Goal: Information Seeking & Learning: Learn about a topic

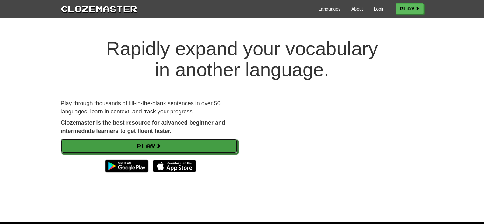
click at [171, 144] on link "Play" at bounding box center [149, 145] width 177 height 15
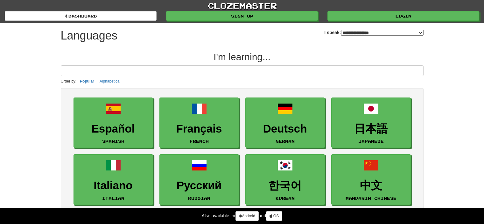
select select "*******"
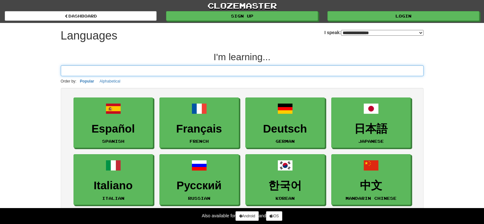
click at [177, 69] on input at bounding box center [242, 70] width 363 height 11
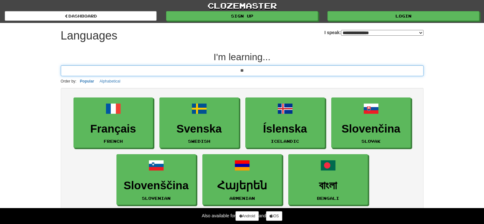
type input "*"
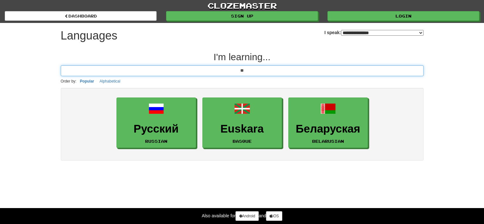
type input "*"
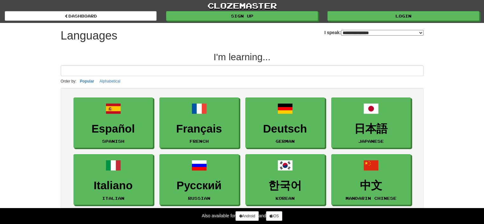
click at [341, 31] on select "**********" at bounding box center [382, 33] width 82 height 6
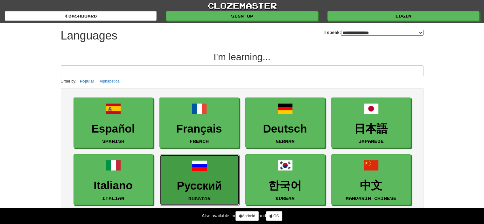
click at [210, 191] on h3 "Русский" at bounding box center [199, 185] width 73 height 12
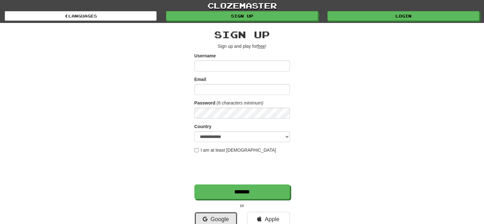
click at [218, 216] on link "Google" at bounding box center [215, 219] width 43 height 15
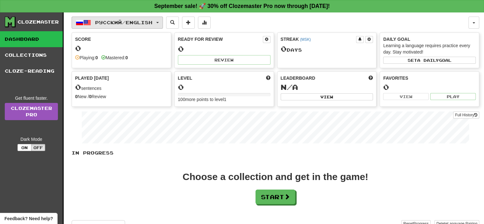
click at [122, 25] on button "Русский / English" at bounding box center [117, 23] width 91 height 12
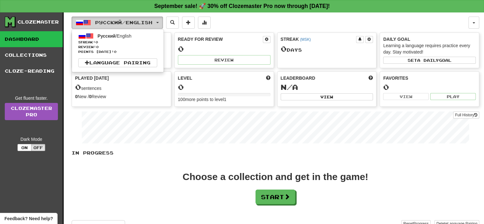
click at [128, 24] on span "Русский / English" at bounding box center [123, 22] width 57 height 5
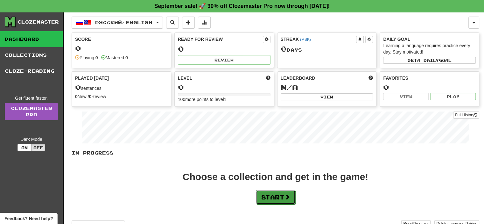
click at [271, 193] on button "Start" at bounding box center [276, 197] width 40 height 15
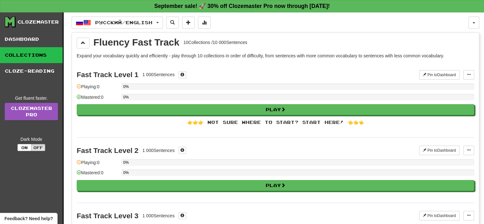
click at [113, 55] on p "Expand your vocabulary quickly and efficiently - play through 10 collections in…" at bounding box center [275, 55] width 397 height 6
click at [121, 62] on div "Fast Track Level 1 1 000 Sentences Pin to Dashboard Pin to Dashboard Manage Sen…" at bounding box center [275, 99] width 397 height 75
click at [113, 53] on p "Expand your vocabulary quickly and efficiently - play through 10 collections in…" at bounding box center [275, 55] width 397 height 6
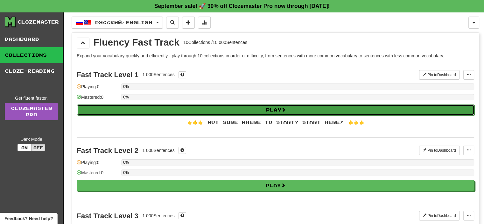
click at [304, 109] on button "Play" at bounding box center [275, 109] width 397 height 11
select select "**"
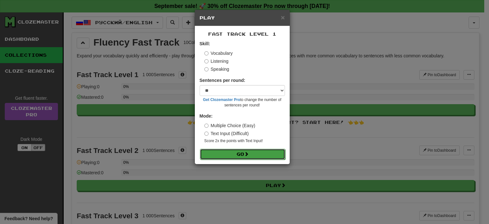
click at [266, 156] on button "Go" at bounding box center [242, 154] width 85 height 11
click at [162, 86] on div "× Play Fast Track Level 1 Skill: Vocabulary Listening Speaking Sentences per ro…" at bounding box center [244, 112] width 489 height 224
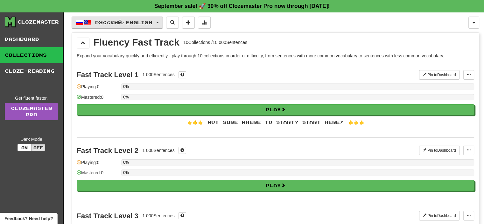
click at [152, 24] on span "Русский / English" at bounding box center [123, 22] width 57 height 5
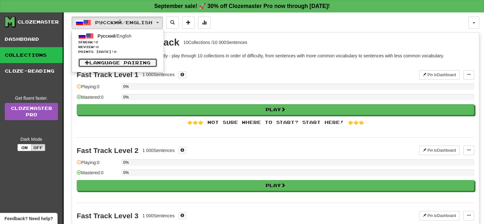
click at [128, 64] on link "Language Pairing" at bounding box center [117, 62] width 79 height 9
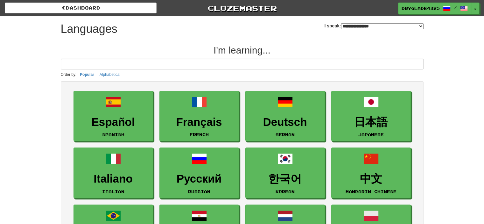
click at [324, 22] on div "**********" at bounding box center [373, 23] width 99 height 14
click at [341, 24] on select "**********" at bounding box center [382, 26] width 82 height 6
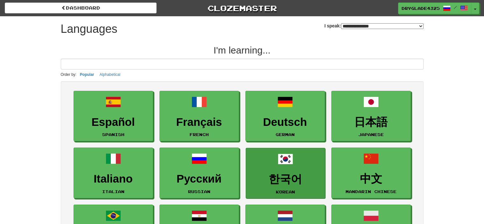
select select "*******"
click at [341, 23] on select "**********" at bounding box center [382, 26] width 82 height 6
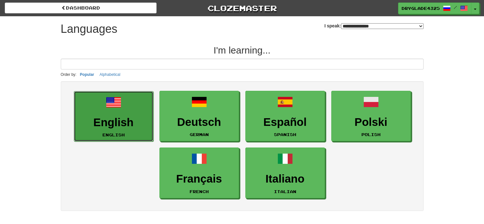
click at [137, 111] on link "English English" at bounding box center [114, 116] width 80 height 51
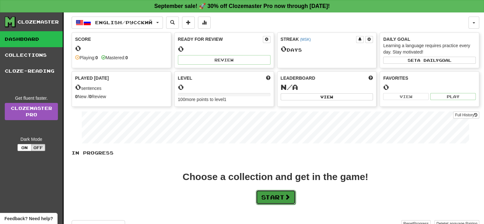
click at [276, 197] on button "Start" at bounding box center [276, 197] width 40 height 15
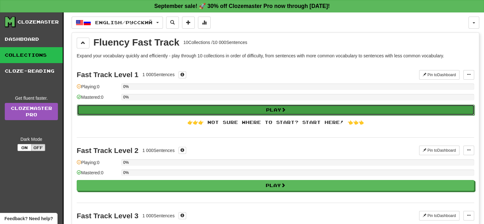
click at [247, 109] on button "Play" at bounding box center [275, 109] width 397 height 11
select select "**"
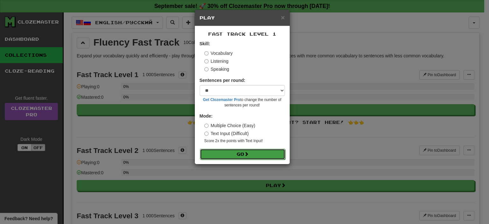
click at [239, 155] on button "Go" at bounding box center [242, 154] width 85 height 11
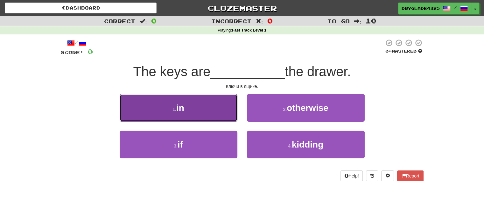
click at [206, 99] on button "1 . in" at bounding box center [179, 108] width 118 height 28
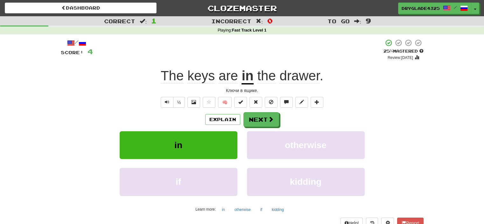
click at [302, 77] on span "drawer" at bounding box center [299, 75] width 40 height 15
click at [302, 77] on div at bounding box center [242, 112] width 484 height 224
click at [313, 71] on span "drawer" at bounding box center [299, 75] width 40 height 15
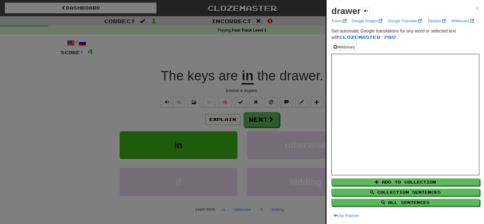
click at [269, 102] on div at bounding box center [242, 112] width 484 height 224
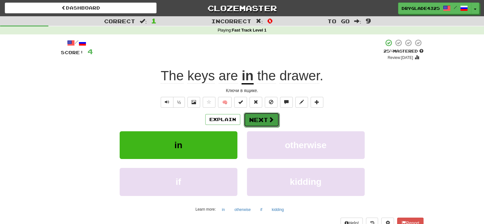
click at [262, 114] on button "Next" at bounding box center [262, 119] width 36 height 15
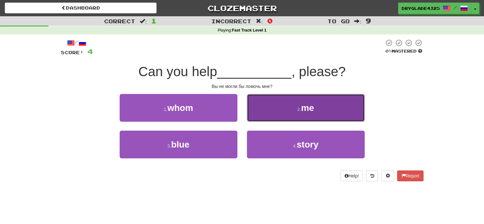
click at [274, 108] on button "2 . me" at bounding box center [306, 108] width 118 height 28
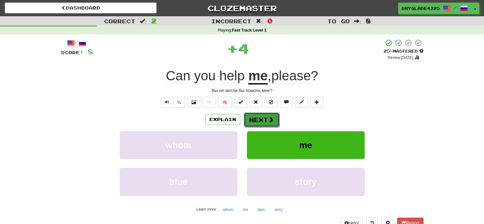
click at [262, 123] on button "Next" at bounding box center [262, 119] width 36 height 15
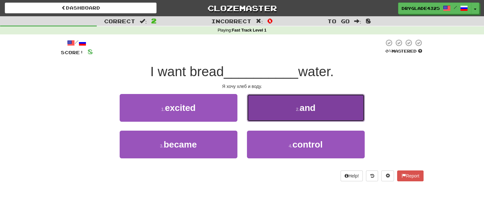
click at [297, 115] on button "2 . and" at bounding box center [306, 108] width 118 height 28
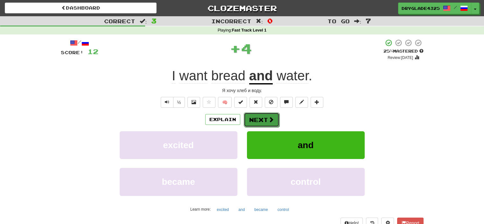
click at [260, 122] on button "Next" at bounding box center [262, 119] width 36 height 15
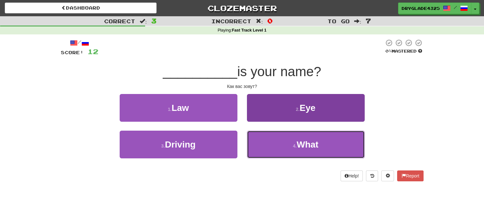
click at [279, 142] on button "4 . What" at bounding box center [306, 144] width 118 height 28
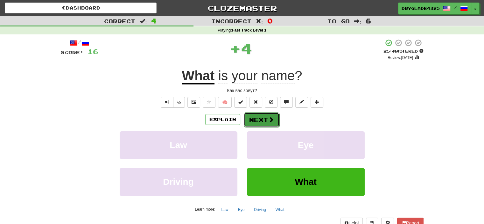
click at [257, 118] on button "Next" at bounding box center [262, 119] width 36 height 15
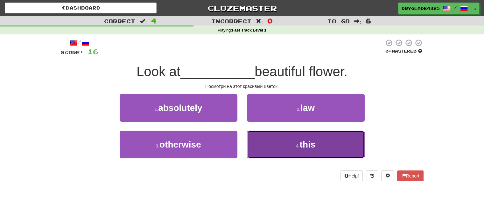
click at [266, 134] on button "4 . this" at bounding box center [306, 144] width 118 height 28
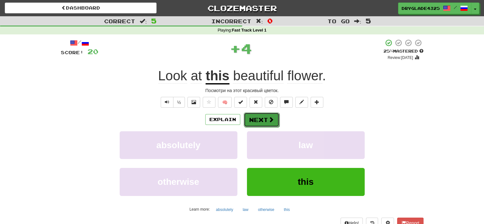
click at [259, 120] on button "Next" at bounding box center [262, 119] width 36 height 15
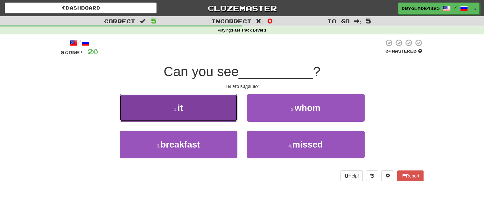
click at [225, 106] on button "1 . it" at bounding box center [179, 108] width 118 height 28
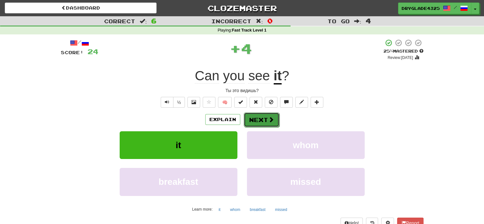
click at [250, 121] on button "Next" at bounding box center [262, 119] width 36 height 15
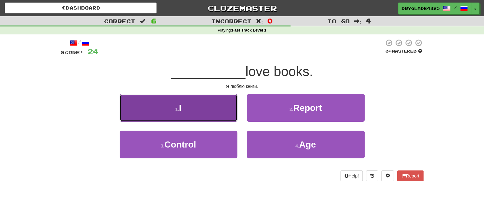
click at [227, 101] on button "1 . I" at bounding box center [179, 108] width 118 height 28
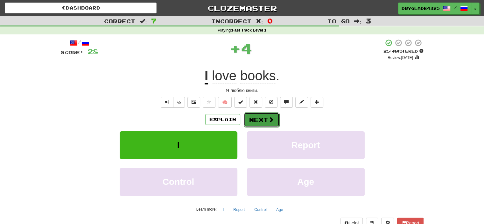
click at [252, 117] on button "Next" at bounding box center [262, 119] width 36 height 15
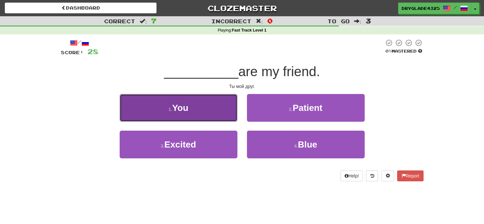
click at [221, 99] on button "1 . You" at bounding box center [179, 108] width 118 height 28
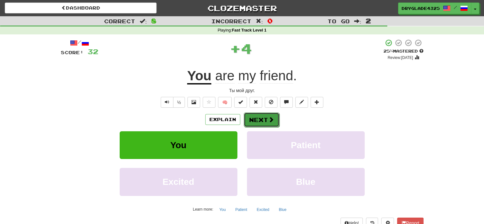
click at [256, 123] on button "Next" at bounding box center [262, 119] width 36 height 15
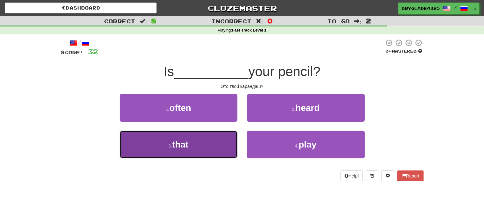
click at [201, 140] on button "3 . that" at bounding box center [179, 144] width 118 height 28
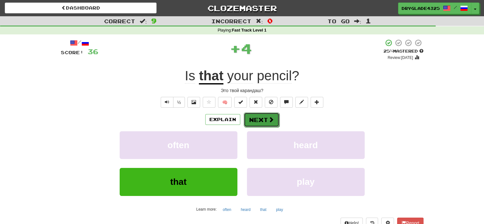
click at [255, 116] on button "Next" at bounding box center [262, 119] width 36 height 15
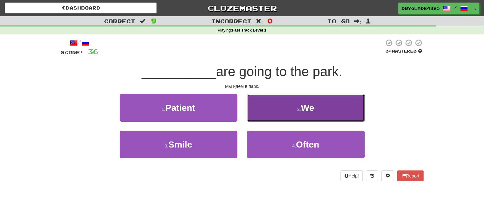
click at [272, 113] on button "2 . We" at bounding box center [306, 108] width 118 height 28
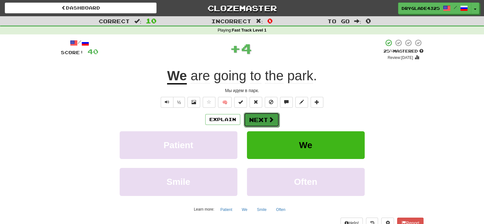
click at [252, 116] on button "Next" at bounding box center [262, 119] width 36 height 15
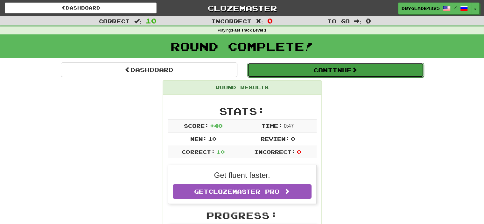
click at [296, 70] on button "Continue" at bounding box center [335, 70] width 177 height 15
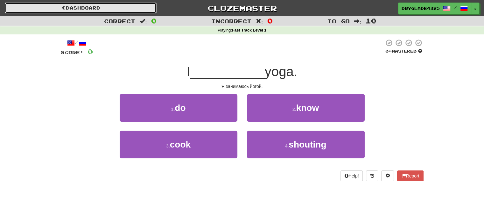
click at [69, 9] on link "Dashboard" at bounding box center [81, 8] width 152 height 11
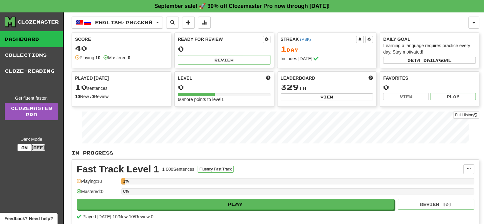
click at [41, 146] on button "Off" at bounding box center [38, 147] width 14 height 7
click at [25, 145] on button "On" at bounding box center [24, 147] width 14 height 7
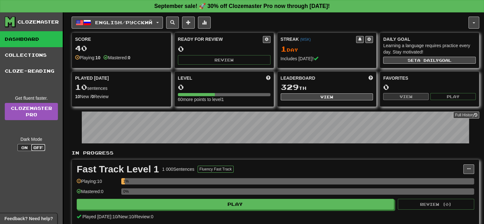
click at [38, 149] on button "Off" at bounding box center [38, 147] width 14 height 7
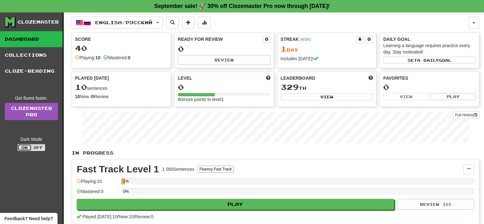
click at [20, 146] on button "On" at bounding box center [24, 147] width 14 height 7
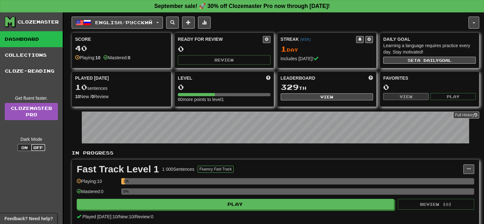
click at [33, 146] on button "Off" at bounding box center [38, 147] width 14 height 7
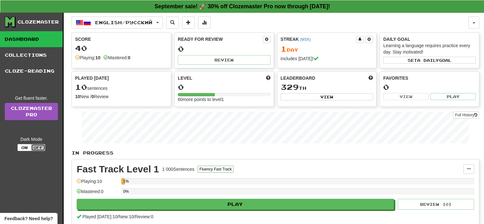
type button "light"
